Goal: Task Accomplishment & Management: Manage account settings

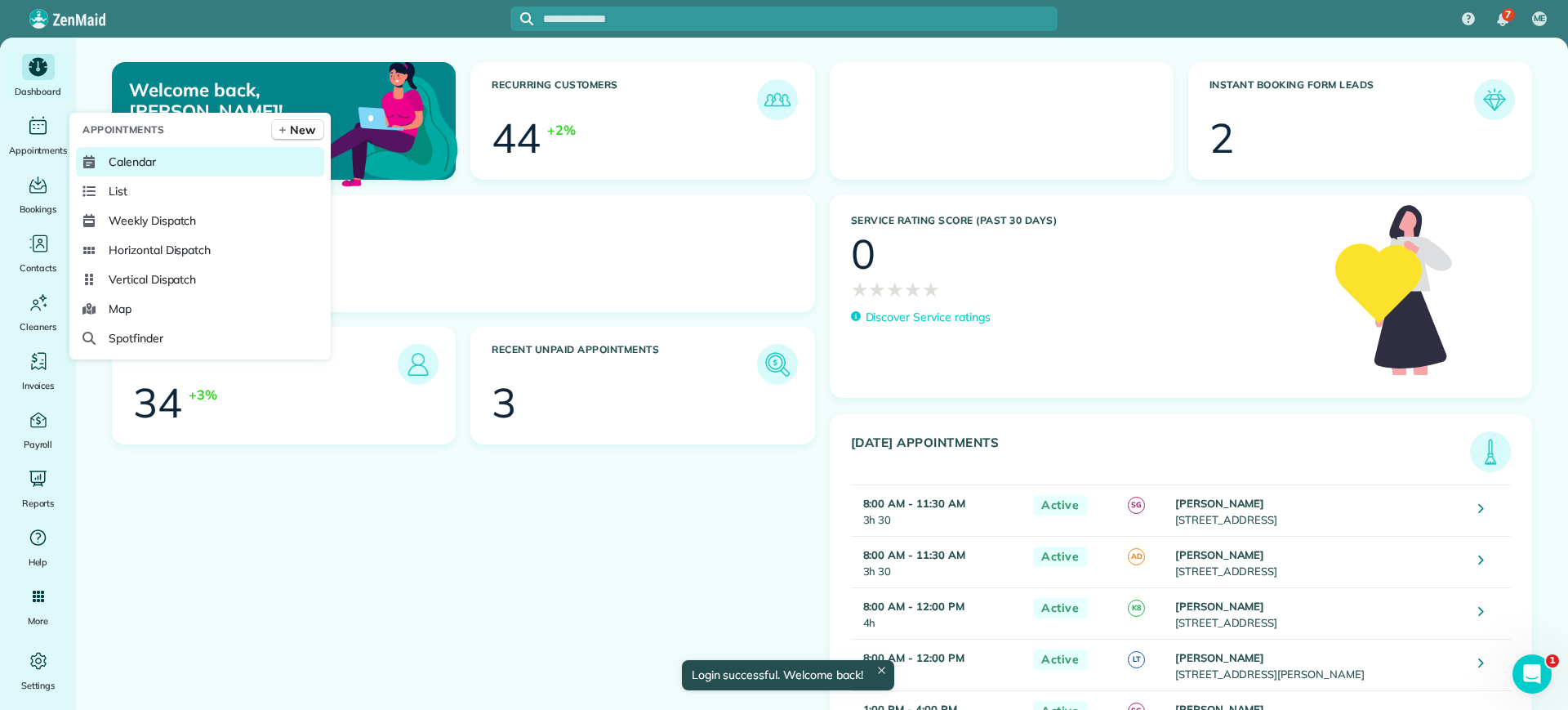
click at [119, 147] on link "Calendar" at bounding box center [199, 161] width 248 height 30
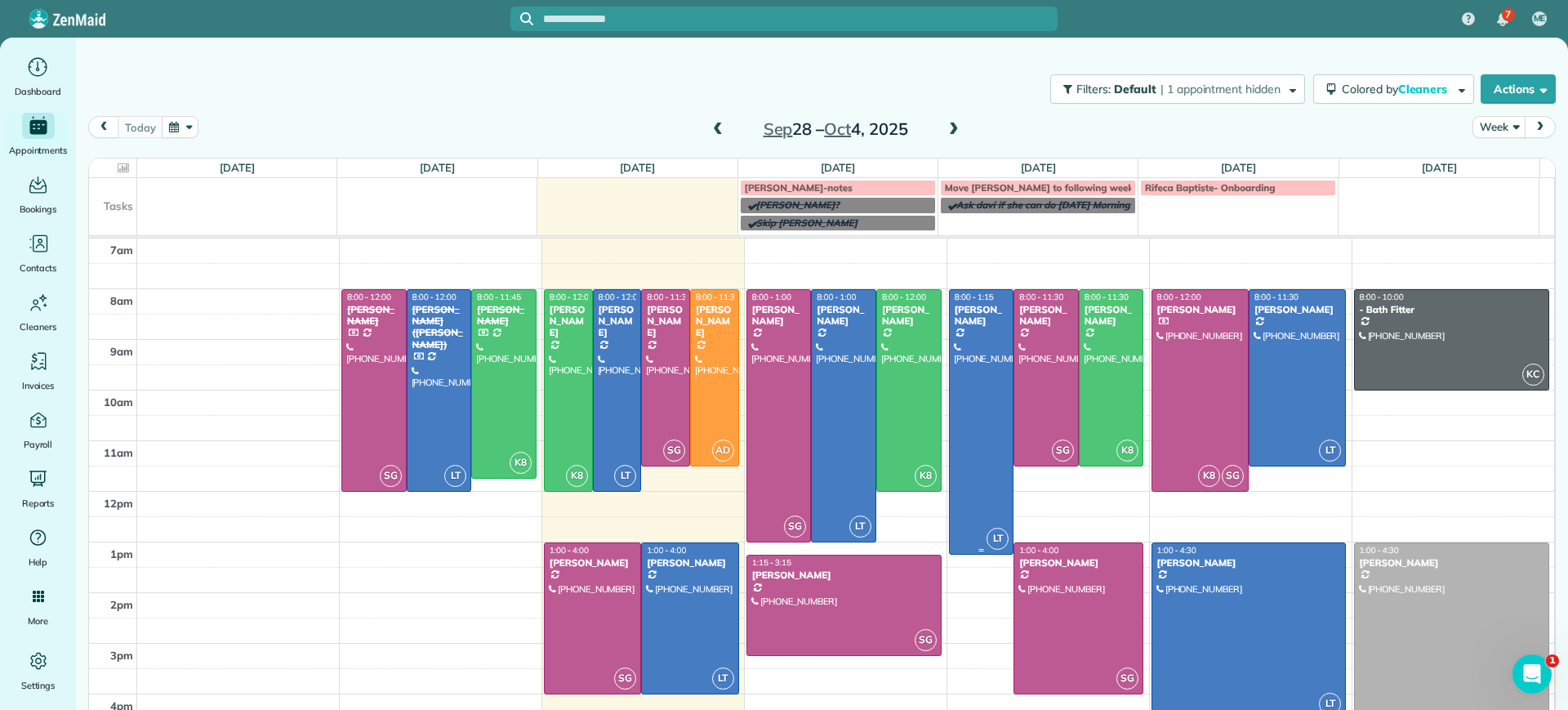
scroll to position [30, 0]
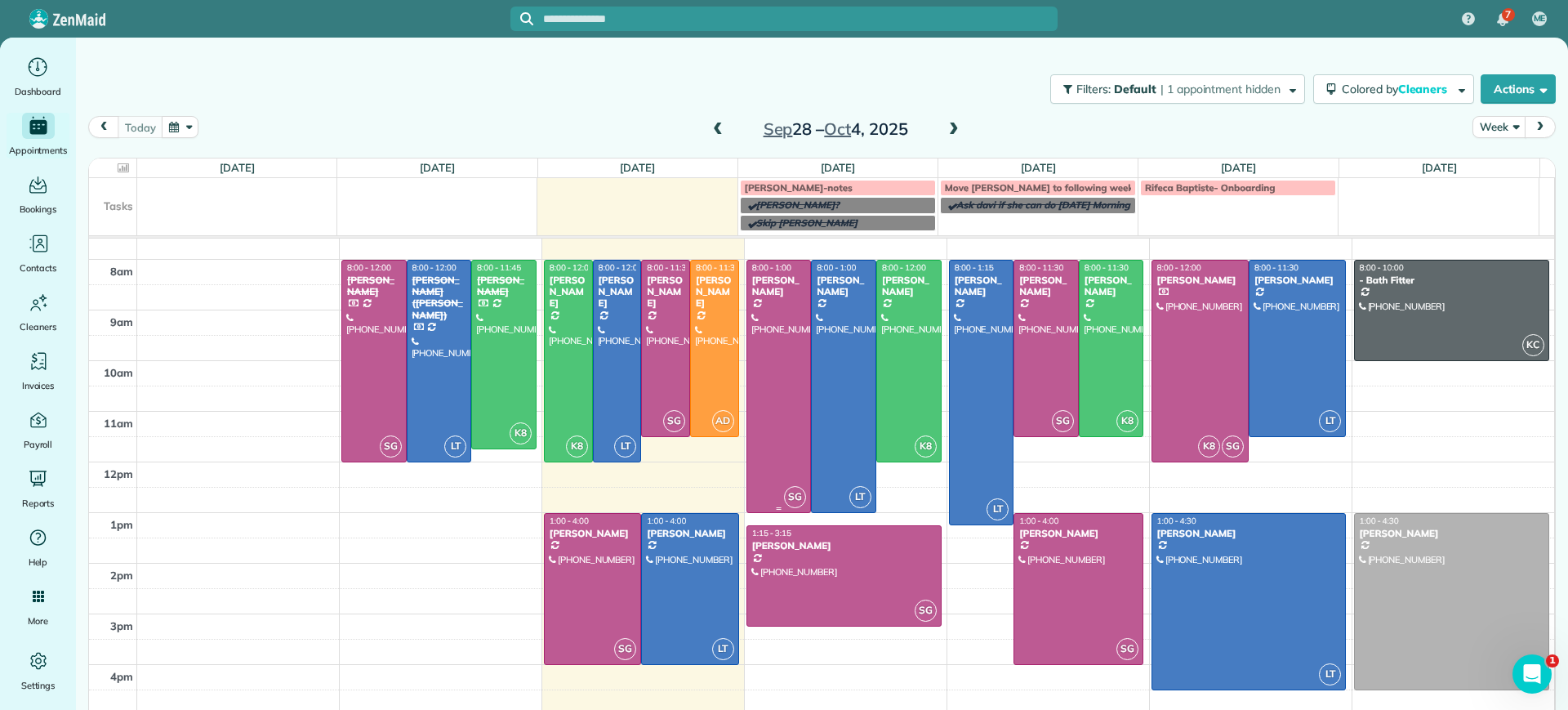
click at [763, 315] on div at bounding box center [779, 387] width 63 height 251
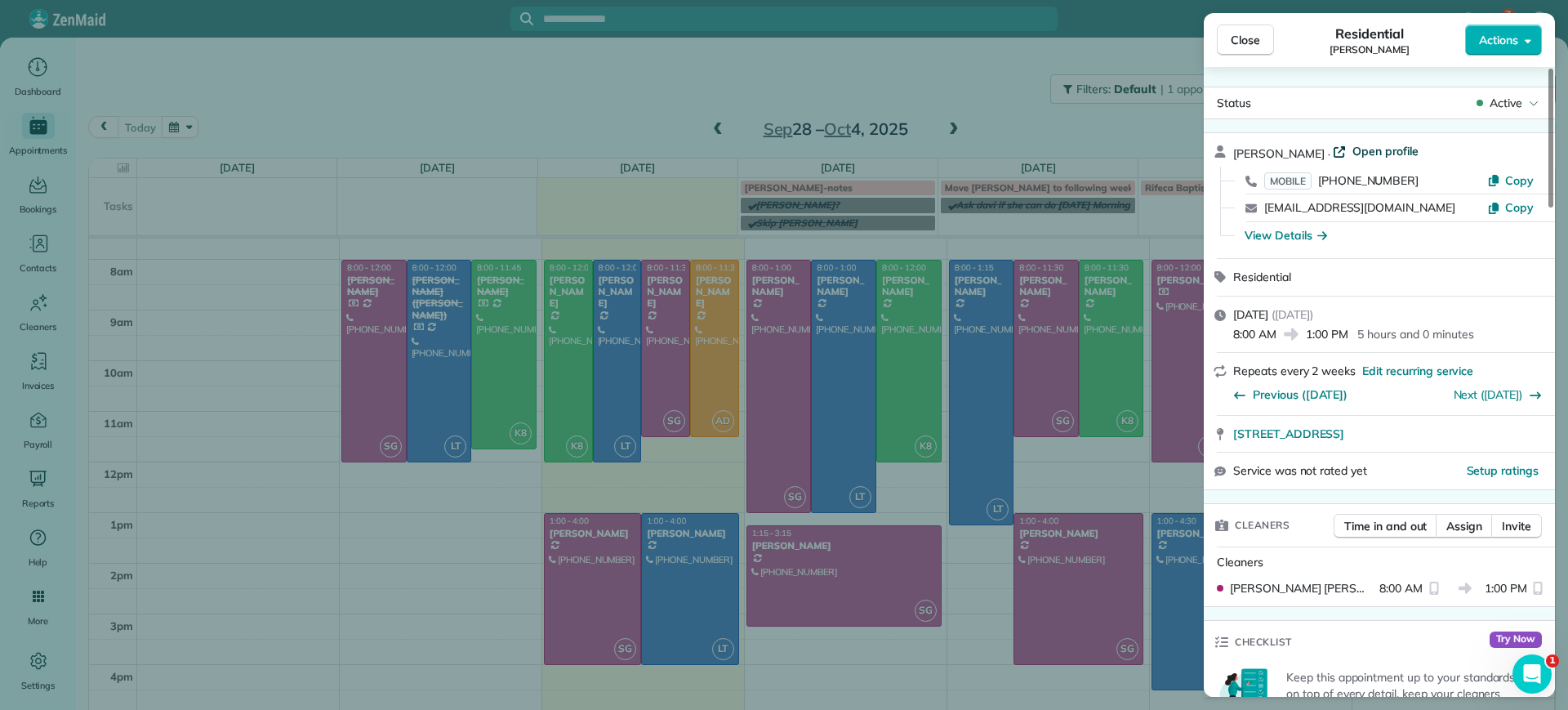
click at [1379, 151] on span "Open profile" at bounding box center [1386, 151] width 66 height 16
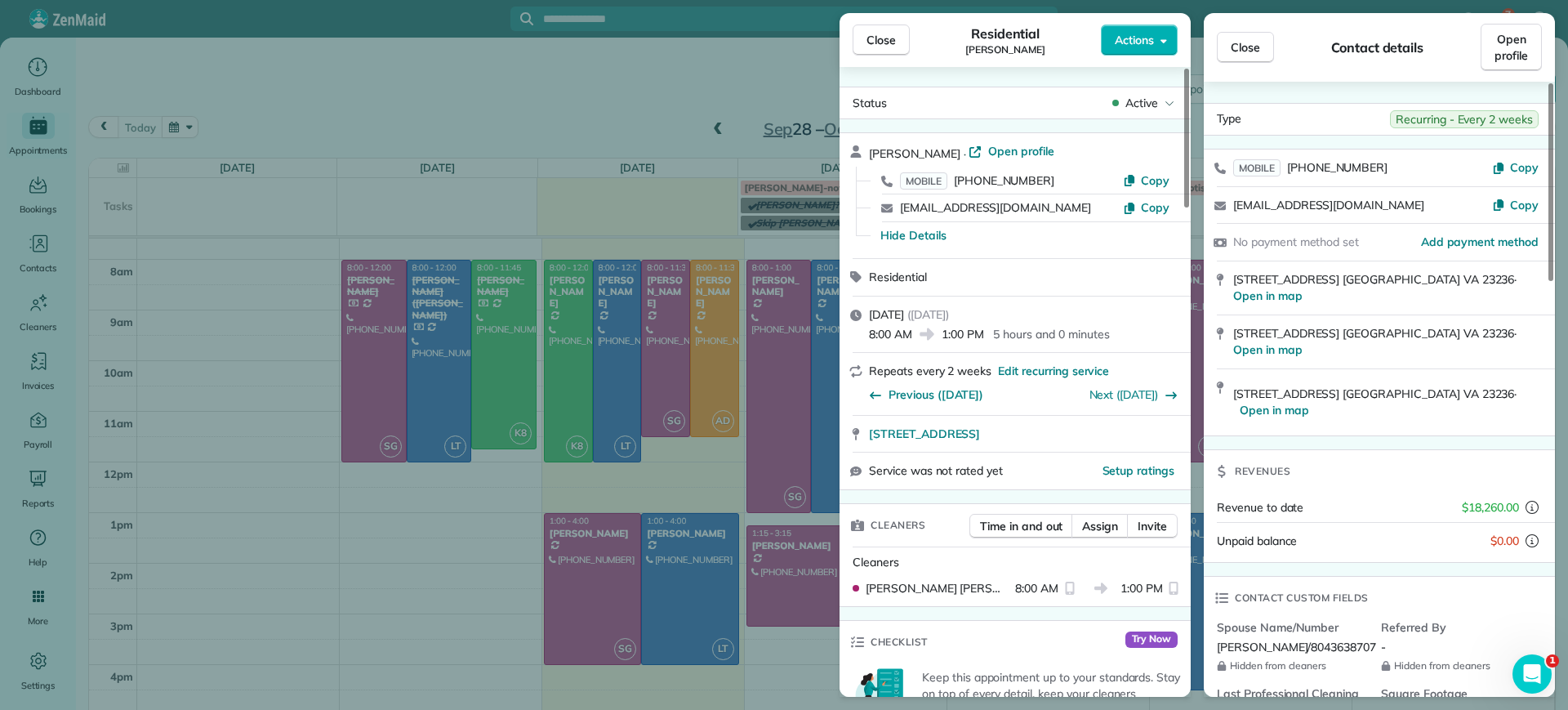
click at [594, 162] on div "Close Residential Denise Nelson Actions Status Active Denise Nelson · Open prof…" at bounding box center [784, 355] width 1568 height 710
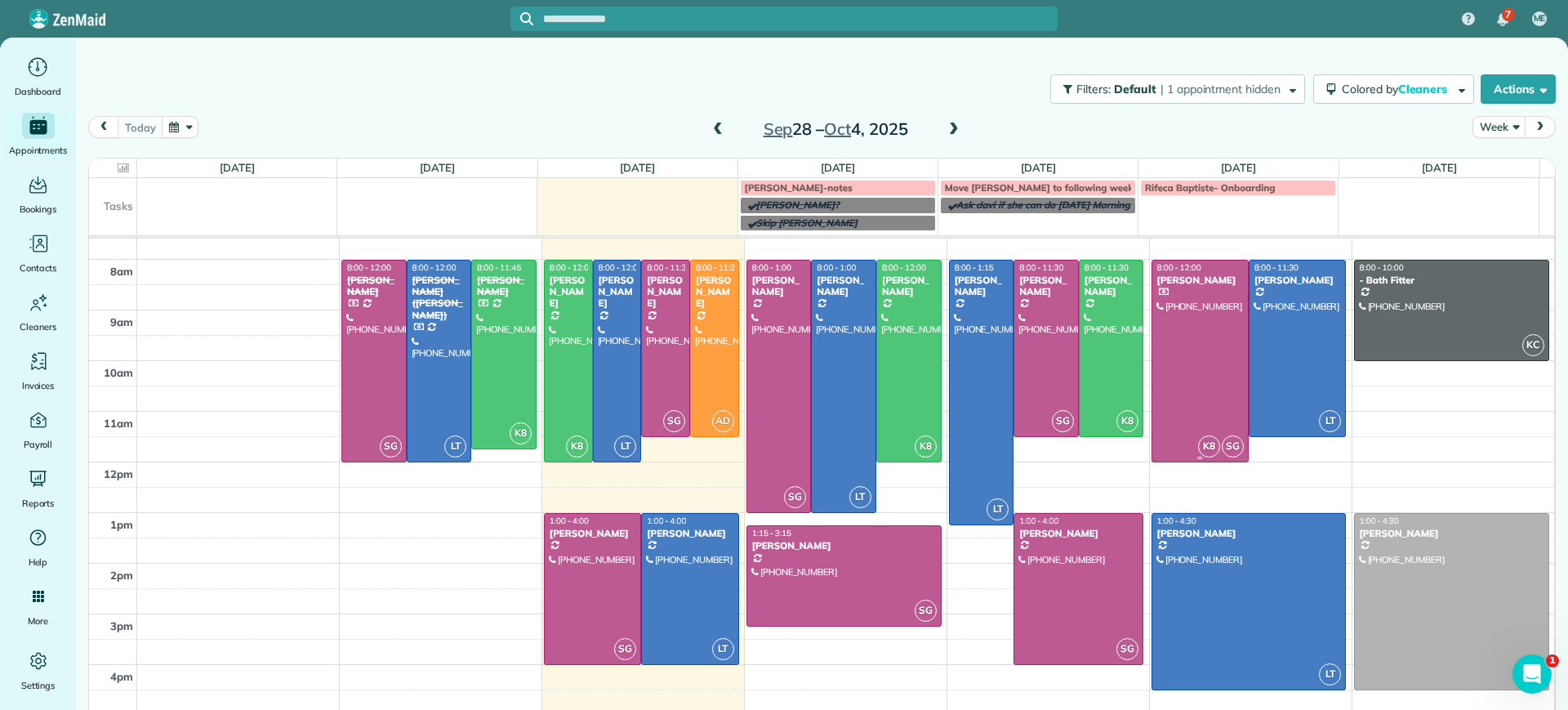
click at [1182, 368] on div at bounding box center [1201, 362] width 96 height 201
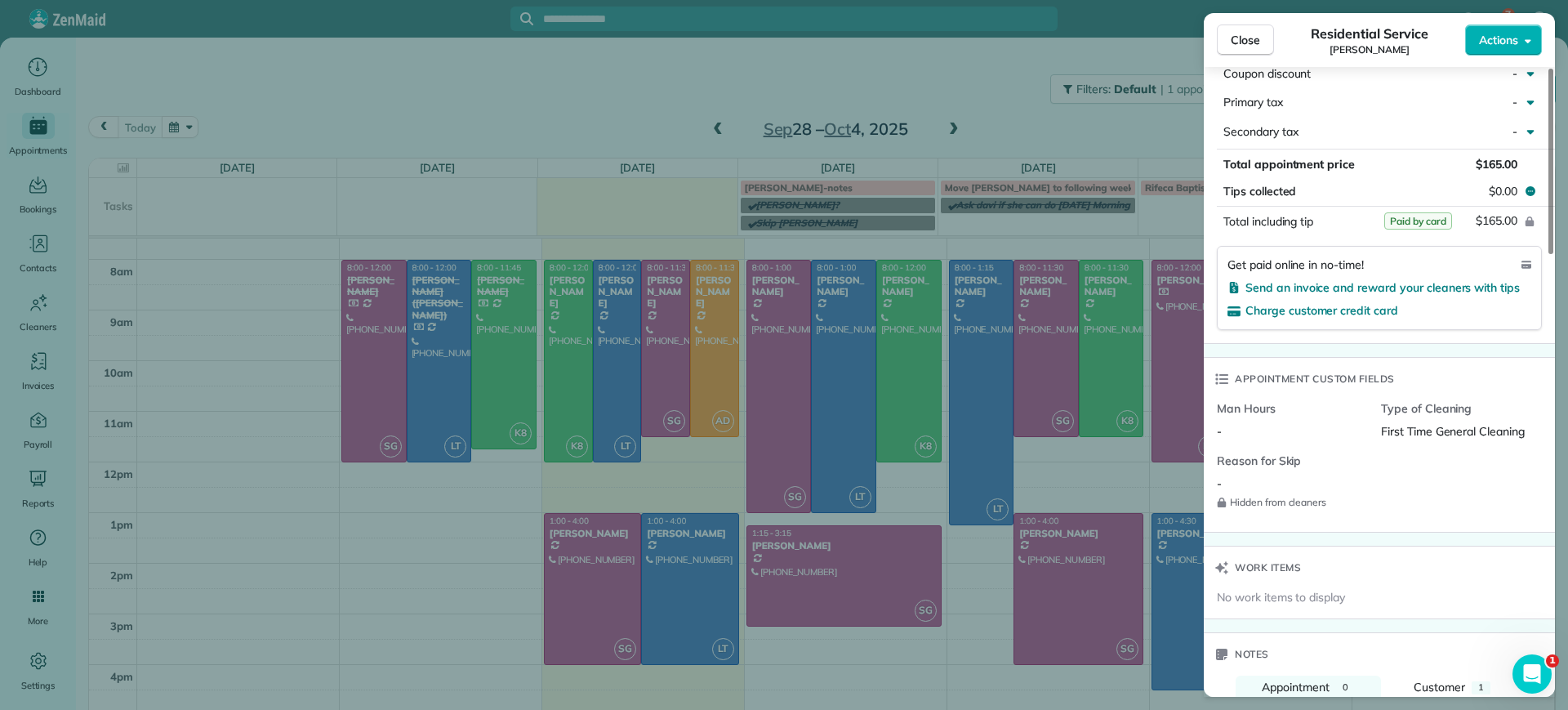
scroll to position [1023, 0]
click at [1225, 421] on div "-" at bounding box center [1293, 430] width 152 height 17
click at [1245, 42] on span "Close" at bounding box center [1246, 39] width 30 height 16
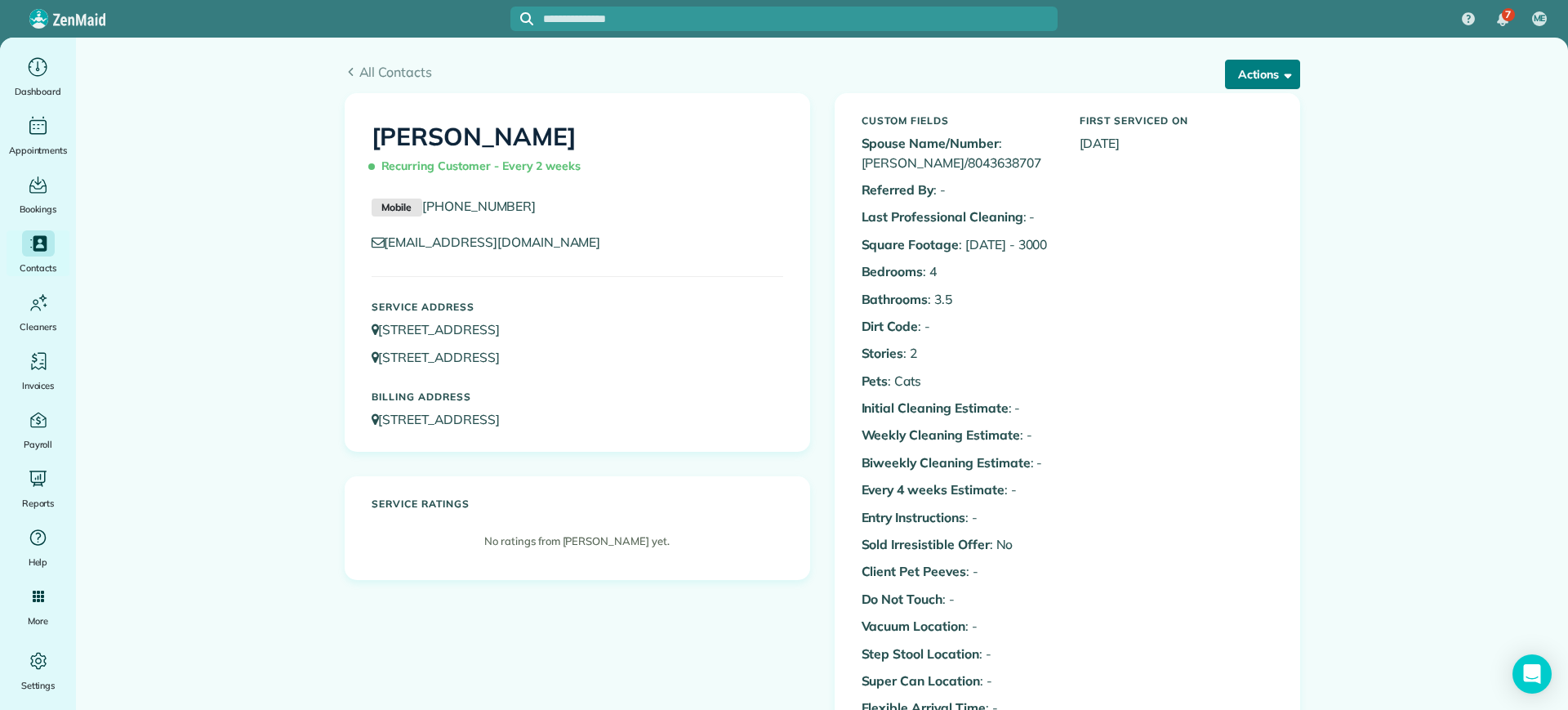
click at [1226, 62] on button "Actions" at bounding box center [1263, 74] width 75 height 30
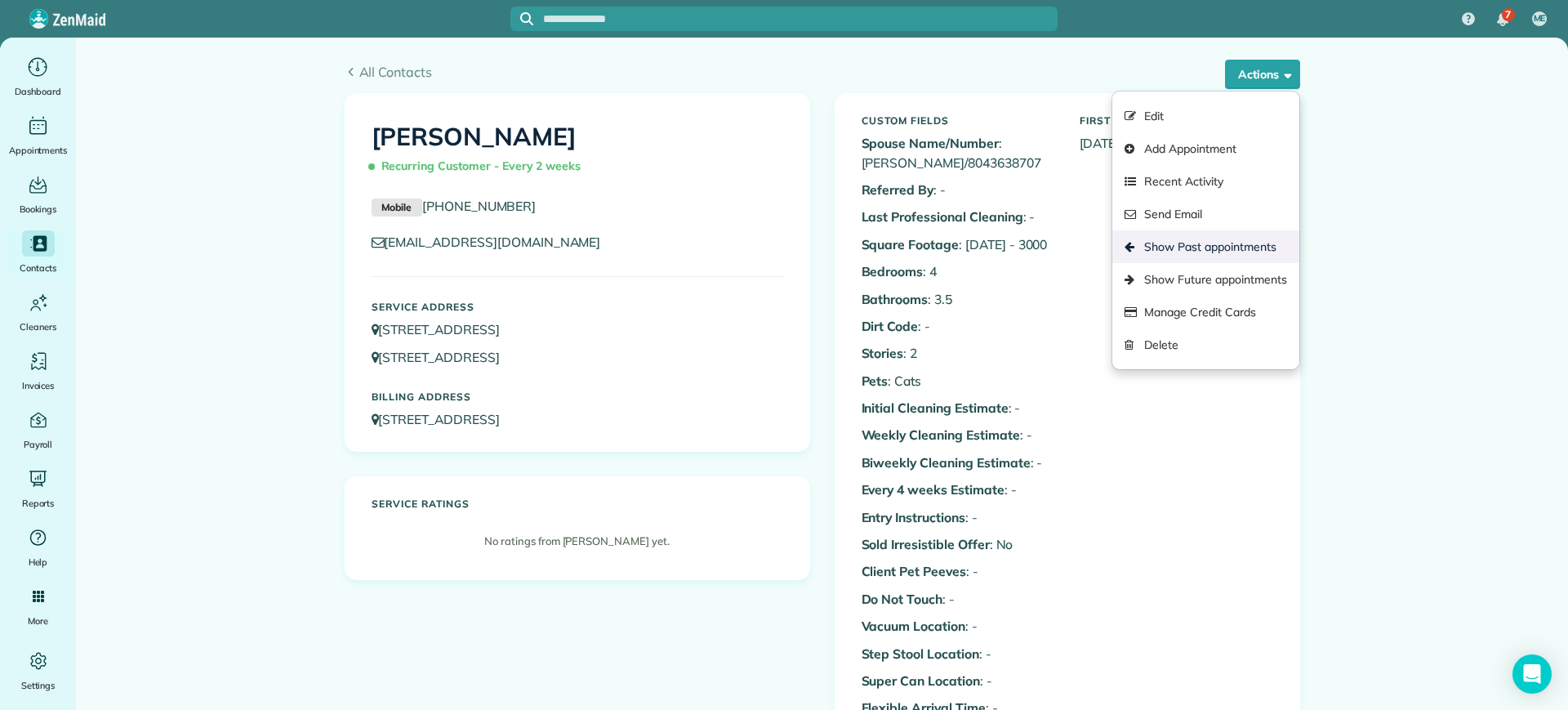
click at [1213, 251] on link "Show Past appointments" at bounding box center [1205, 247] width 186 height 33
